Goal: Find contact information: Find contact information

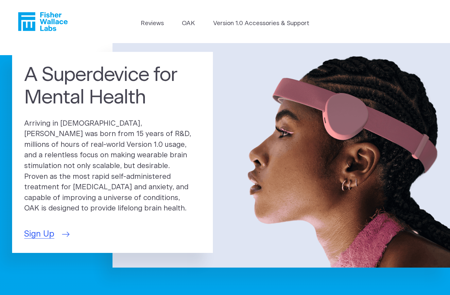
click at [44, 230] on span "Sign Up" at bounding box center [39, 234] width 30 height 12
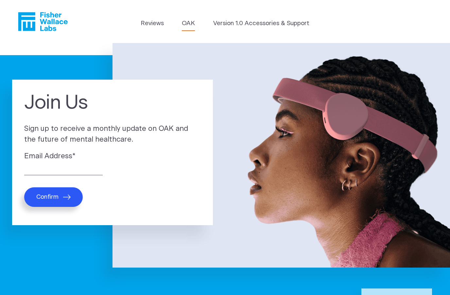
click at [188, 24] on link "OAK" at bounding box center [188, 23] width 13 height 9
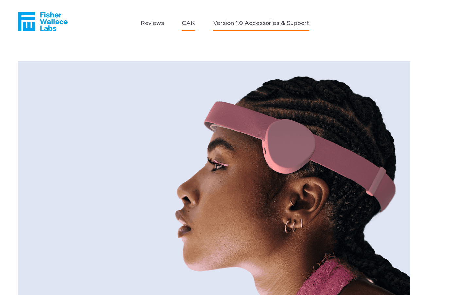
click at [259, 25] on link "Version 1.0 Accessories & Support" at bounding box center [261, 23] width 96 height 9
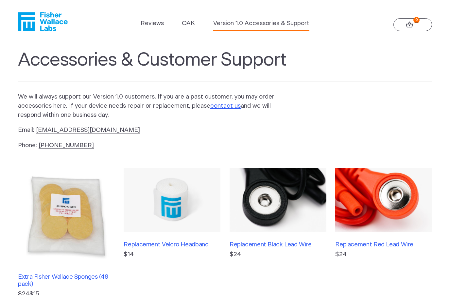
click at [409, 25] on icon at bounding box center [410, 25] width 8 height 6
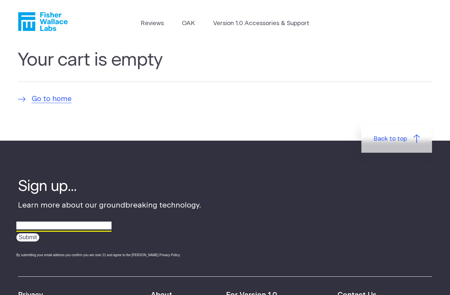
click at [90, 230] on input "email" at bounding box center [63, 226] width 95 height 10
type input "beginr3000@gmail.com"
click at [28, 239] on input "Submit" at bounding box center [27, 238] width 23 height 8
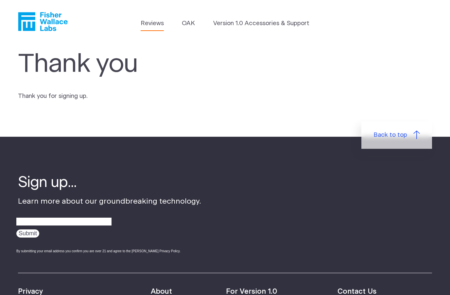
click at [151, 26] on link "Reviews" at bounding box center [152, 23] width 23 height 9
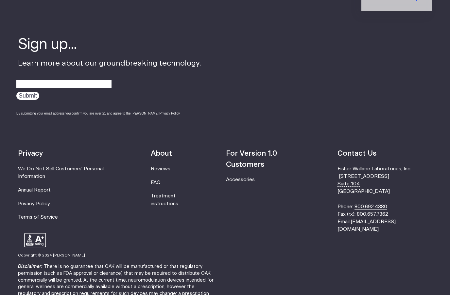
scroll to position [820, 0]
click at [160, 180] on link "FAQ" at bounding box center [156, 182] width 10 height 5
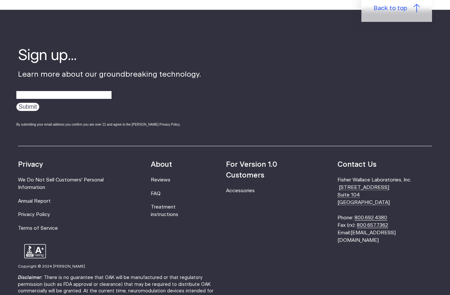
scroll to position [814, 0]
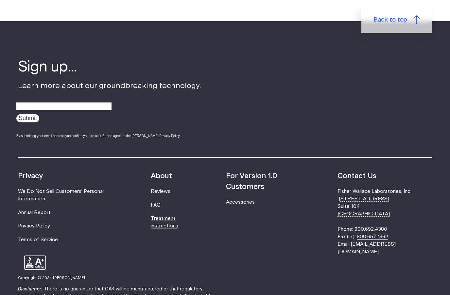
click at [178, 218] on link "Treatment instructions" at bounding box center [164, 222] width 27 height 12
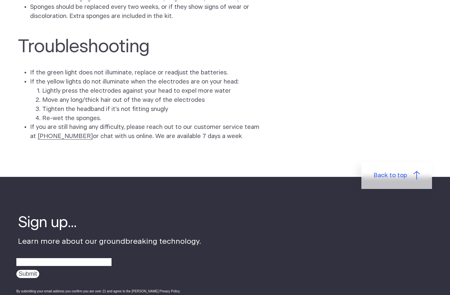
scroll to position [1792, 0]
click at [64, 124] on li "If you are still having any difficulty, please reach out to our customer servic…" at bounding box center [151, 132] width 243 height 18
click at [64, 123] on li "If you are still having any difficulty, please reach out to our customer servic…" at bounding box center [151, 132] width 243 height 18
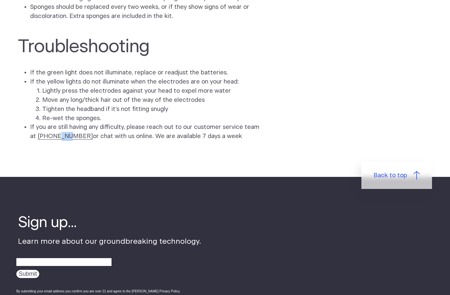
click at [64, 123] on li "If you are still having any difficulty, please reach out to our customer servic…" at bounding box center [151, 132] width 243 height 18
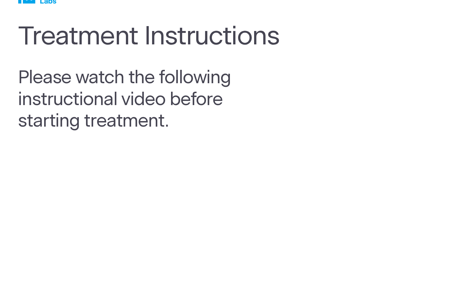
scroll to position [0, 0]
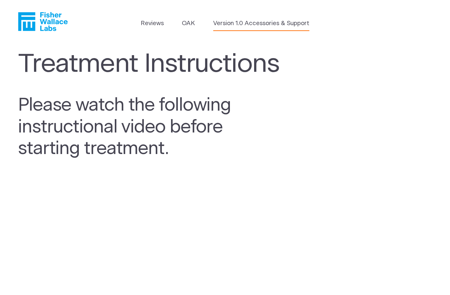
click at [260, 25] on link "Version 1.0 Accessories & Support" at bounding box center [261, 23] width 96 height 9
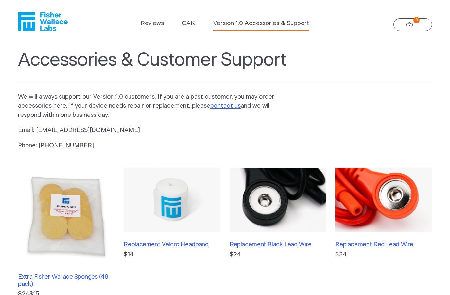
click at [68, 129] on p "Email: info@fisherwallace.com" at bounding box center [151, 130] width 267 height 9
click at [105, 131] on p "Email: info@fisherwallace.com" at bounding box center [151, 130] width 267 height 9
drag, startPoint x: 103, startPoint y: 129, endPoint x: 35, endPoint y: 131, distance: 68.3
click at [35, 131] on p "Email: info@fisherwallace.com" at bounding box center [151, 130] width 267 height 9
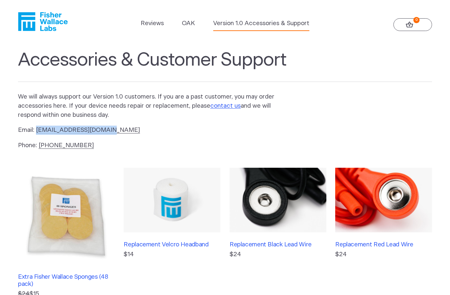
drag, startPoint x: 104, startPoint y: 129, endPoint x: 36, endPoint y: 131, distance: 68.4
click at [36, 131] on p "Email: info@fisherwallace.com" at bounding box center [151, 130] width 267 height 9
copy p "[EMAIL_ADDRESS][DOMAIN_NAME]"
